Goal: Transaction & Acquisition: Purchase product/service

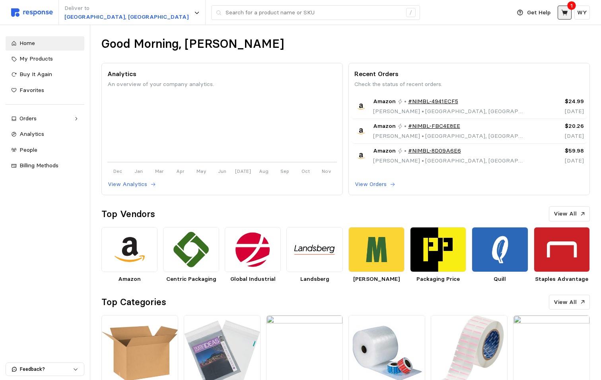
click at [566, 13] on icon at bounding box center [565, 13] width 6 height 6
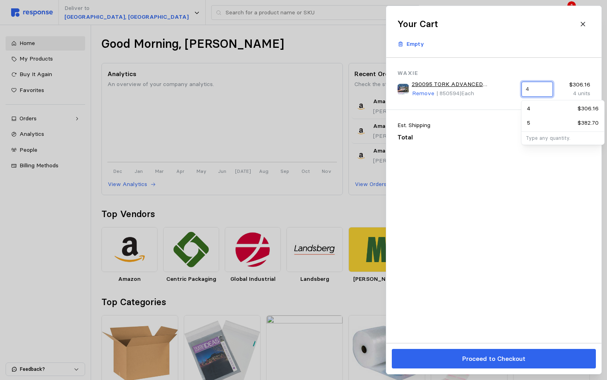
drag, startPoint x: 530, startPoint y: 90, endPoint x: 519, endPoint y: 90, distance: 11.1
click at [519, 90] on div "4" at bounding box center [537, 89] width 37 height 21
click at [530, 125] on p "5" at bounding box center [528, 123] width 3 height 9
type input "5"
click at [345, 37] on div at bounding box center [303, 190] width 607 height 380
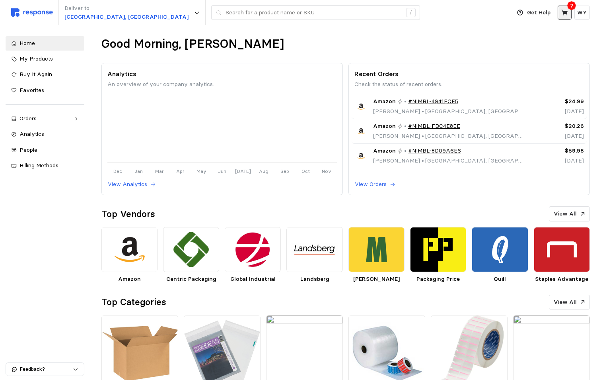
click at [571, 14] on button at bounding box center [565, 13] width 14 height 14
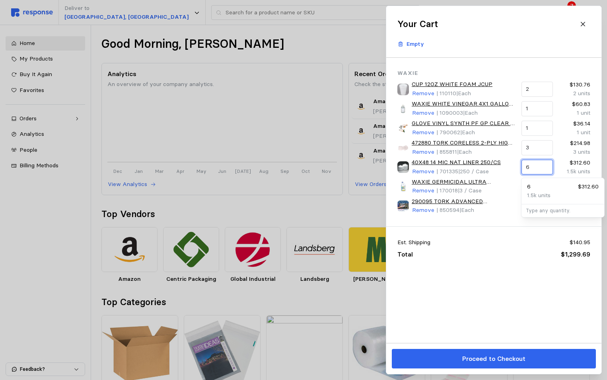
drag, startPoint x: 534, startPoint y: 169, endPoint x: 524, endPoint y: 168, distance: 10.4
click at [524, 168] on div "6" at bounding box center [536, 167] width 31 height 15
click at [535, 190] on div "2 $104.20" at bounding box center [563, 186] width 72 height 9
type input "2"
click at [494, 287] on div "Waxie CUP 12OZ WHITE FOAM JCUP Remove | 110110 | Each 2 $130.76 2 units WAXIE W…" at bounding box center [493, 200] width 215 height 285
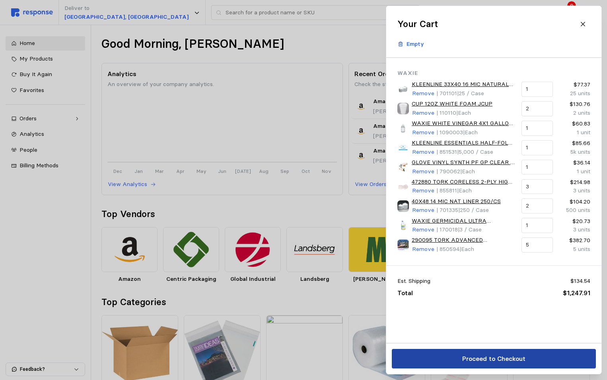
click at [494, 356] on p "Proceed to Checkout" at bounding box center [493, 358] width 63 height 10
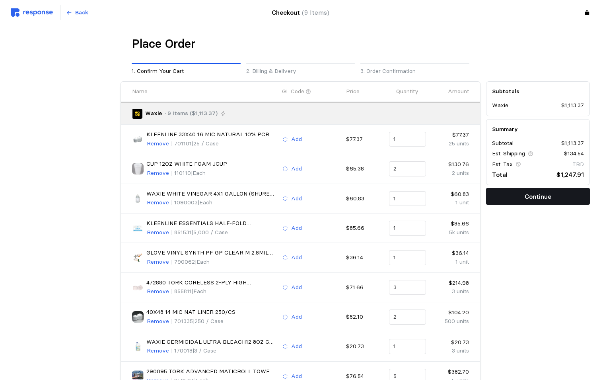
click at [538, 196] on p "Continue" at bounding box center [538, 196] width 27 height 10
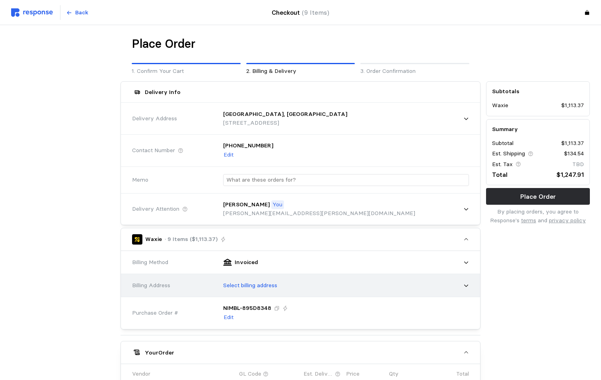
click at [266, 286] on p "Select billing address" at bounding box center [250, 285] width 54 height 9
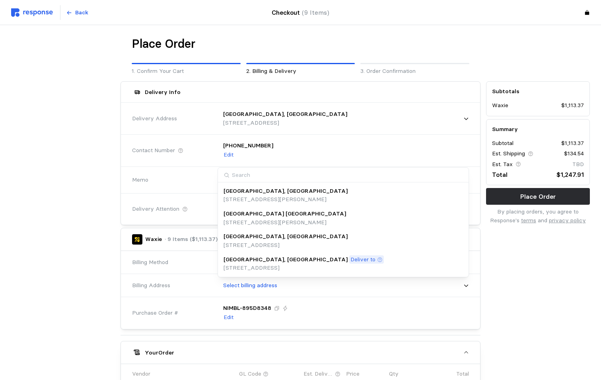
click at [239, 263] on p "[GEOGRAPHIC_DATA], [GEOGRAPHIC_DATA]" at bounding box center [286, 259] width 124 height 9
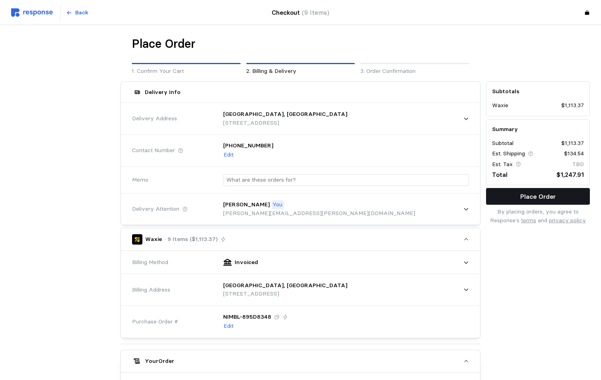
click at [516, 197] on button "Place Order" at bounding box center [538, 196] width 104 height 17
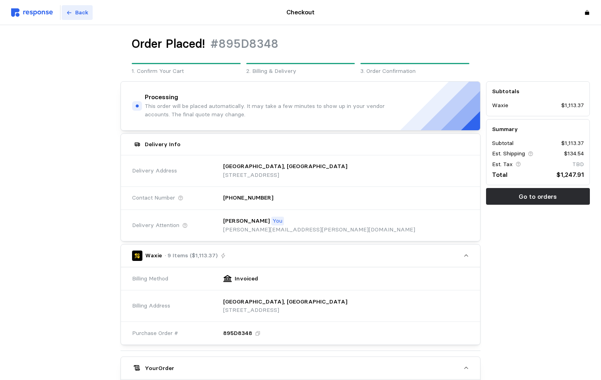
click at [78, 14] on p "Back" at bounding box center [81, 12] width 13 height 9
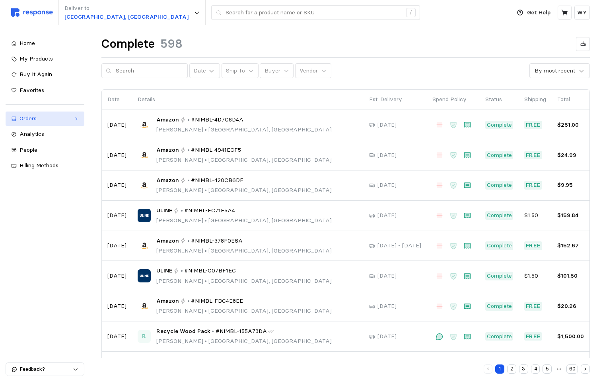
click at [29, 120] on div "Orders" at bounding box center [45, 118] width 51 height 9
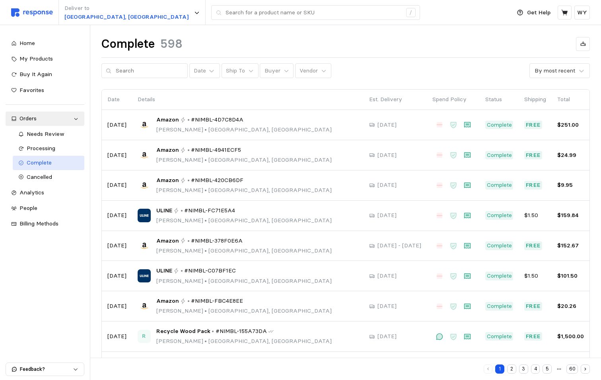
click at [43, 163] on span "Complete" at bounding box center [39, 162] width 25 height 7
click at [38, 163] on span "Complete" at bounding box center [39, 162] width 25 height 7
click at [149, 71] on input "text" at bounding box center [150, 71] width 68 height 14
type input "waxie"
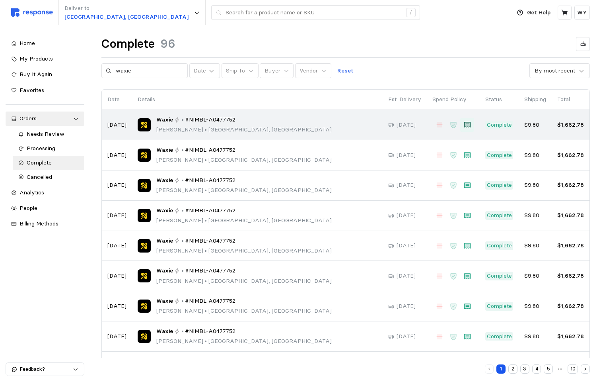
click at [468, 124] on icon at bounding box center [467, 125] width 6 height 6
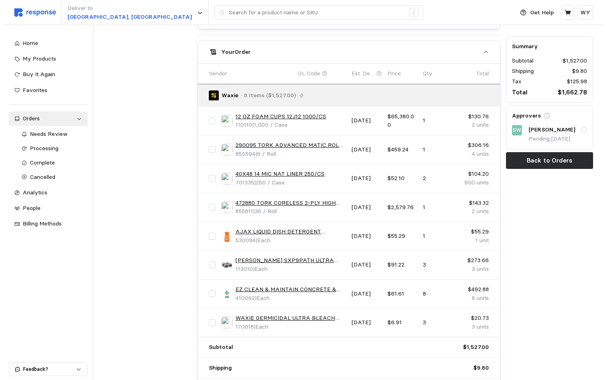
scroll to position [318, 0]
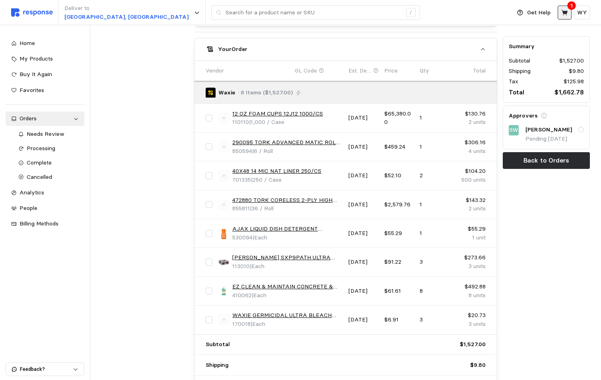
click at [568, 12] on icon at bounding box center [565, 13] width 6 height 6
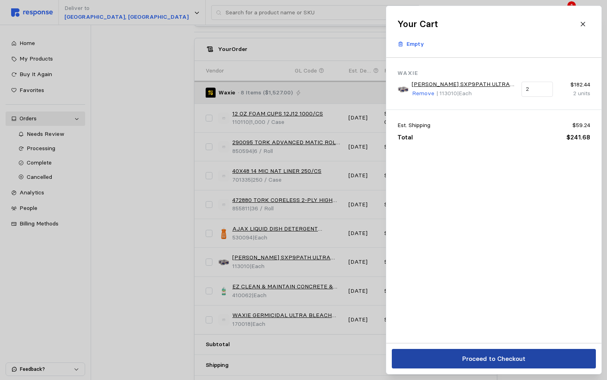
click at [499, 358] on p "Proceed to Checkout" at bounding box center [493, 358] width 63 height 10
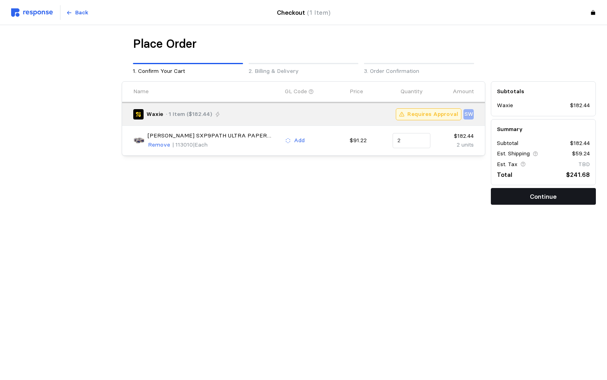
click at [539, 195] on p "Continue" at bounding box center [543, 196] width 27 height 10
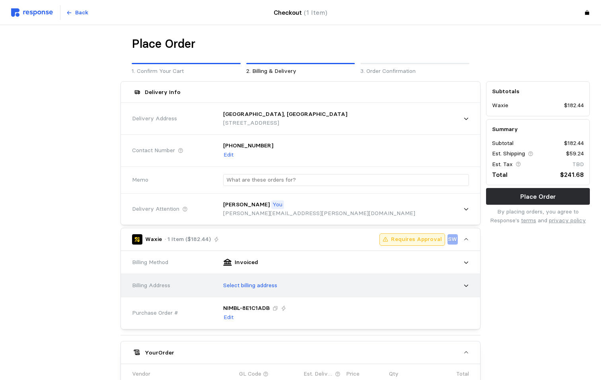
click at [245, 287] on p "Select billing address" at bounding box center [250, 285] width 54 height 9
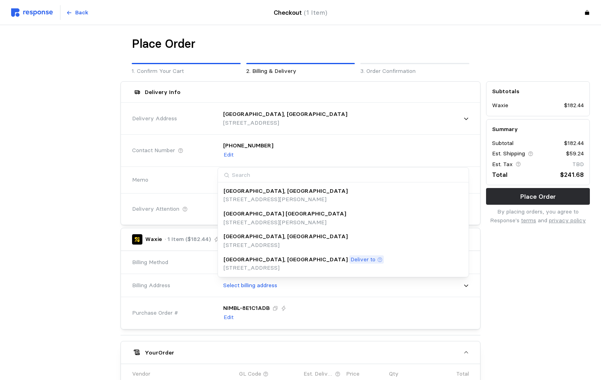
click at [251, 260] on p "[GEOGRAPHIC_DATA], [GEOGRAPHIC_DATA]" at bounding box center [286, 259] width 124 height 9
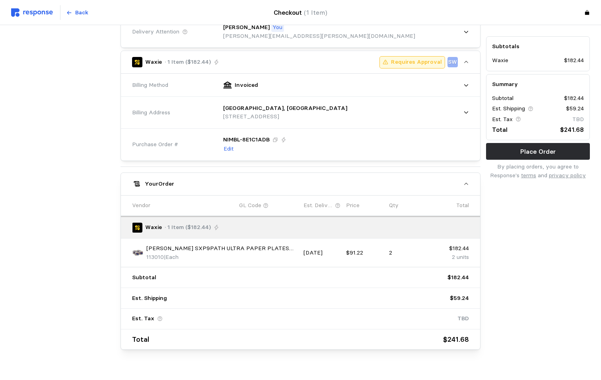
scroll to position [191, 0]
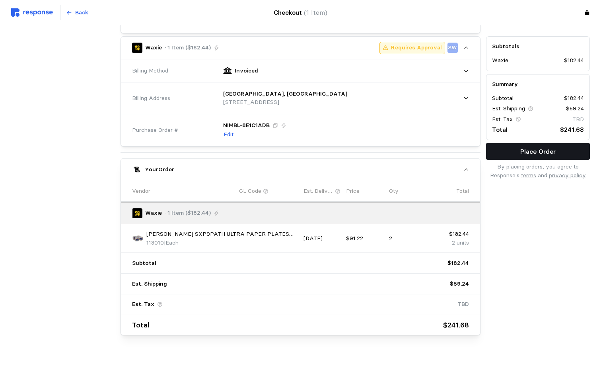
click at [536, 151] on p "Place Order" at bounding box center [538, 151] width 35 height 10
